Goal: Find specific page/section: Find specific page/section

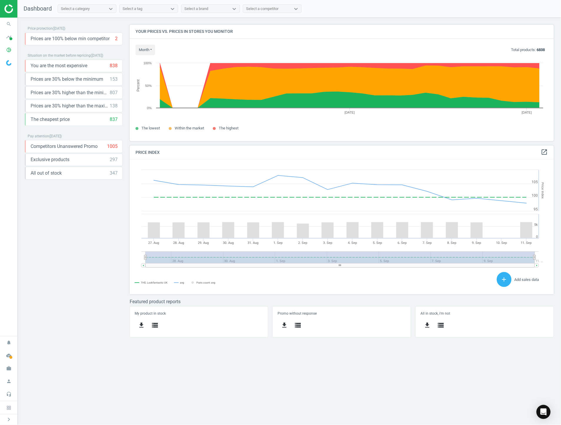
scroll to position [145, 434]
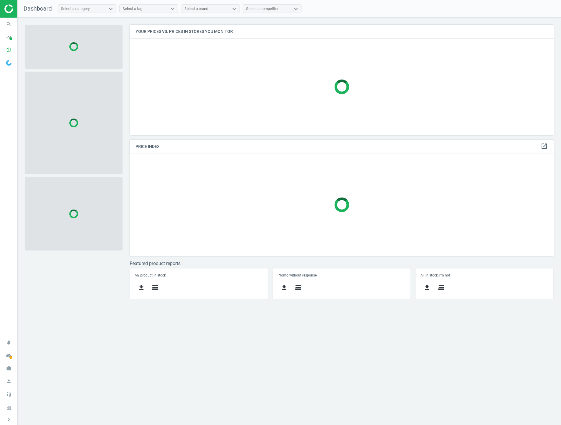
scroll to position [121, 434]
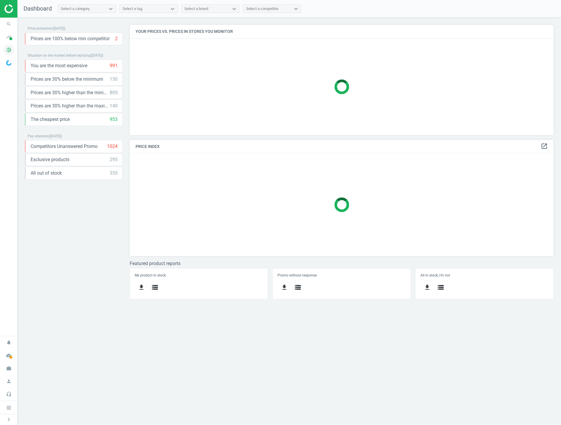
click at [10, 45] on icon "pie_chart_outlined" at bounding box center [8, 49] width 11 height 11
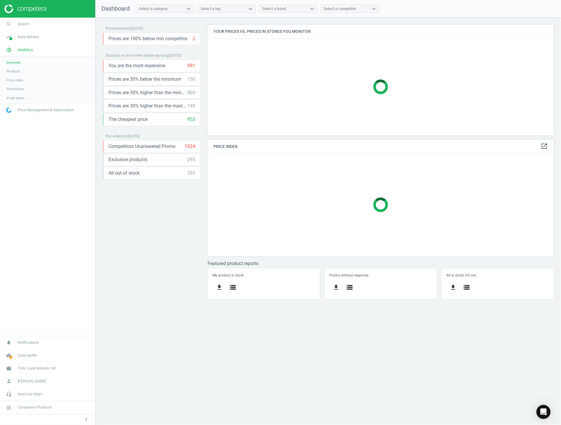
scroll to position [3, 3]
click at [22, 73] on link "Products" at bounding box center [47, 71] width 95 height 9
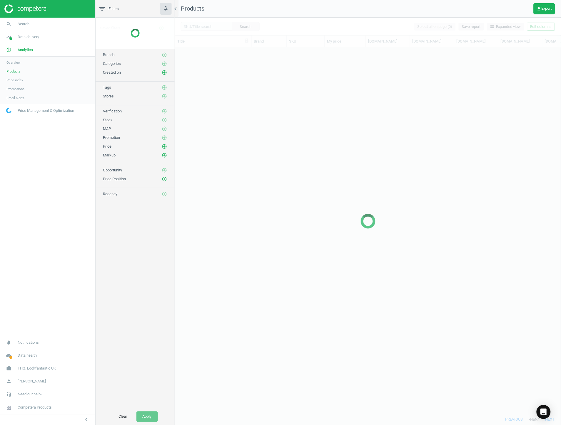
scroll to position [357, 381]
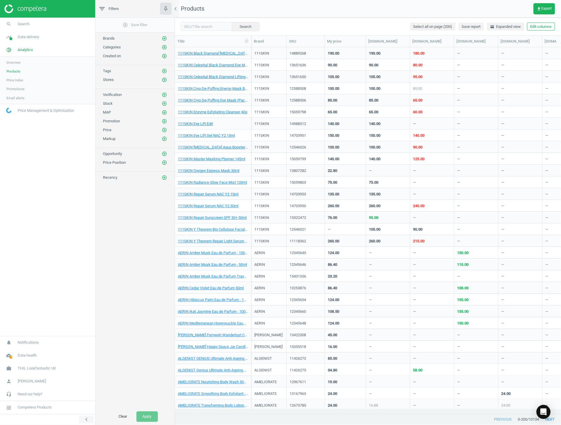
click at [87, 420] on icon "chevron_left" at bounding box center [86, 420] width 7 height 7
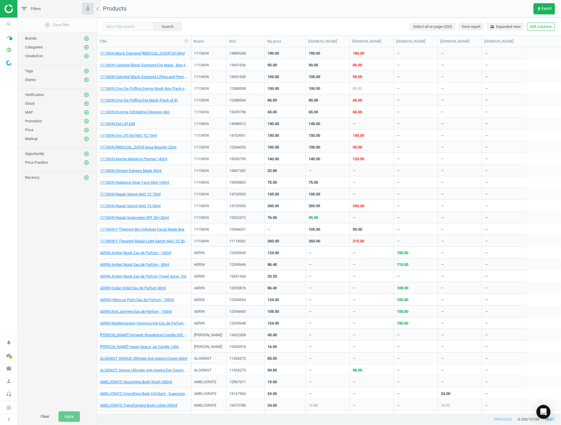
scroll to position [357, 459]
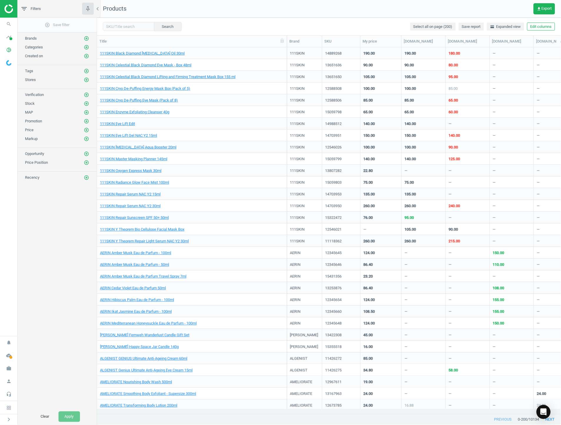
drag, startPoint x: 172, startPoint y: 44, endPoint x: 278, endPoint y: 70, distance: 108.9
click at [278, 70] on div "Title Brand SKU My price [DOMAIN_NAME] [DOMAIN_NAME] [DOMAIN_NAME] [DOMAIN_NAME…" at bounding box center [329, 225] width 464 height 379
